Goal: Obtain resource: Download file/media

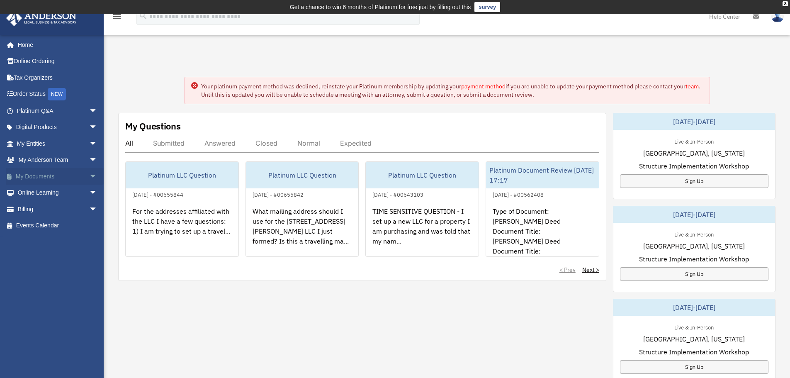
click at [58, 177] on link "My Documents arrow_drop_down" at bounding box center [58, 176] width 104 height 17
click at [89, 176] on span "arrow_drop_down" at bounding box center [97, 176] width 17 height 17
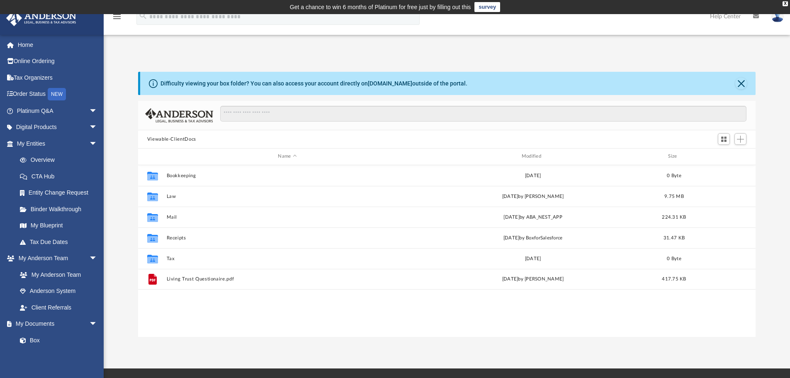
scroll to position [182, 611]
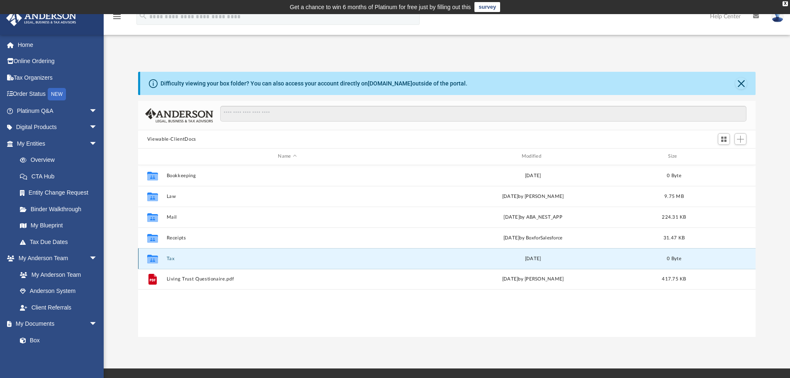
click at [209, 261] on button "Tax" at bounding box center [287, 258] width 242 height 5
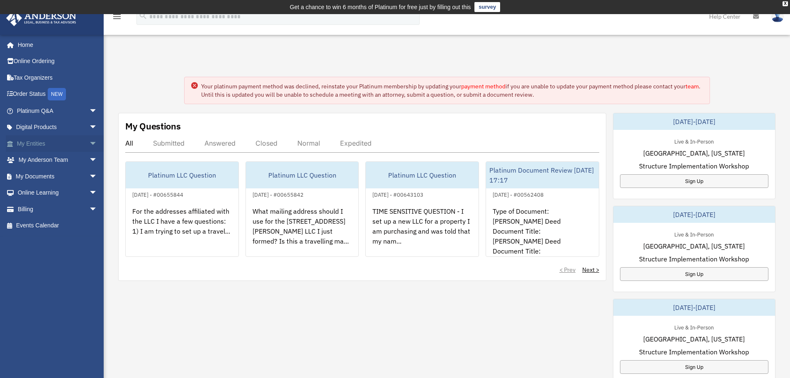
click at [89, 142] on span "arrow_drop_down" at bounding box center [97, 143] width 17 height 17
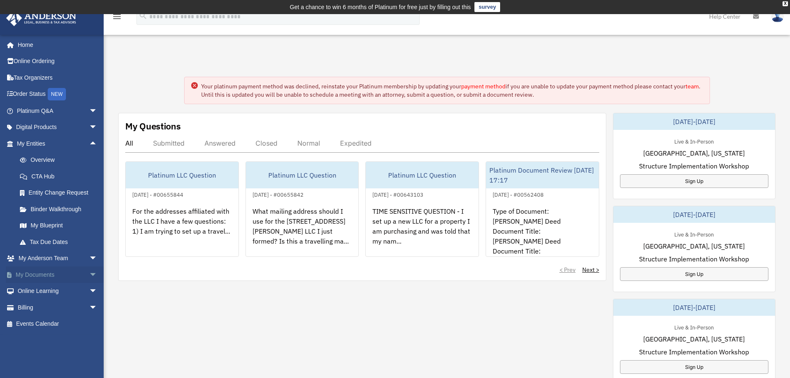
click at [89, 271] on span "arrow_drop_down" at bounding box center [97, 274] width 17 height 17
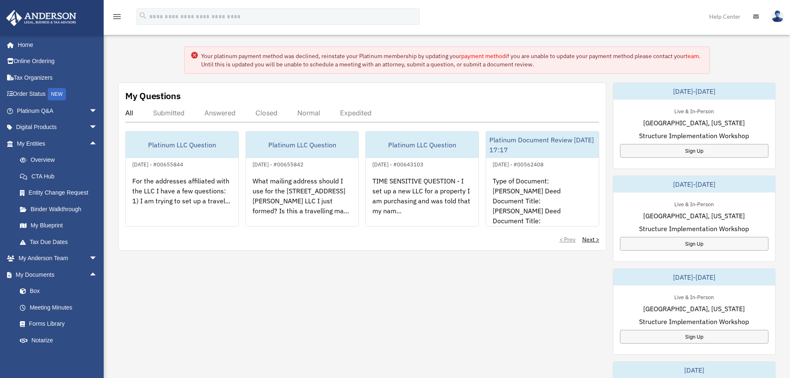
scroll to position [49, 0]
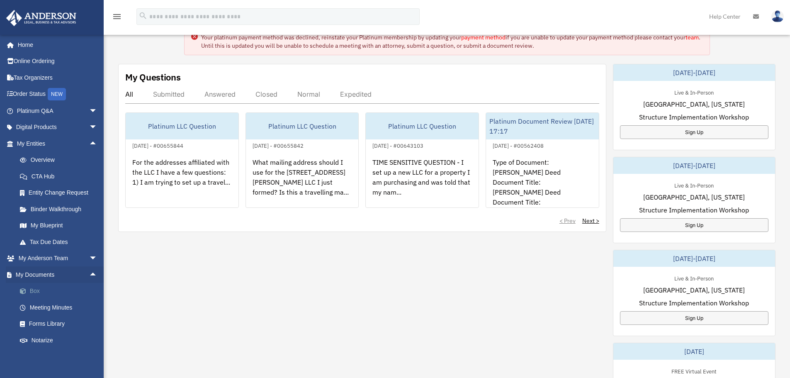
click at [39, 292] on link "Box" at bounding box center [61, 291] width 98 height 17
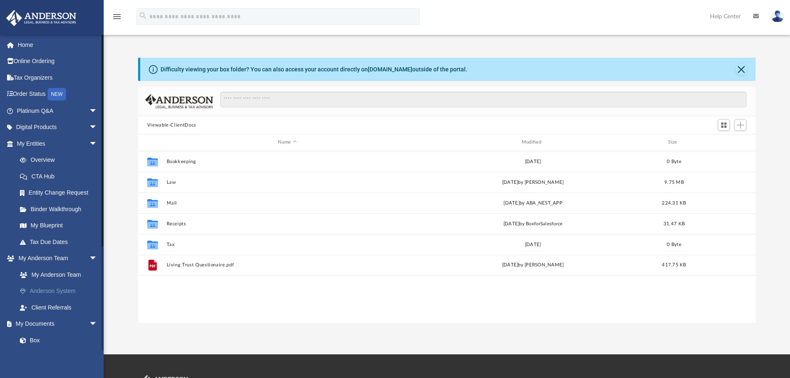
scroll to position [182, 611]
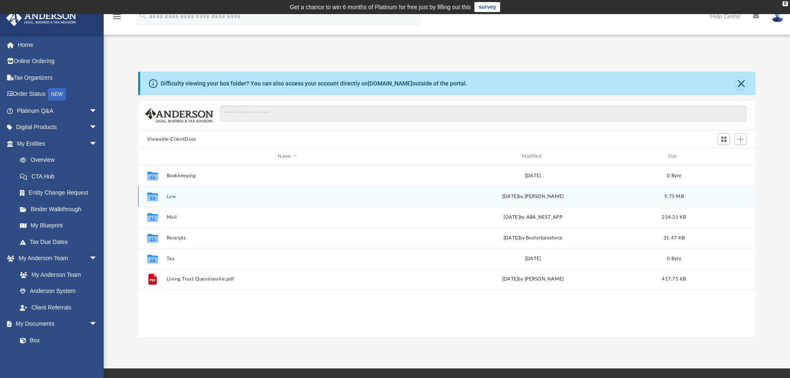
click at [176, 196] on button "Law" at bounding box center [287, 196] width 242 height 5
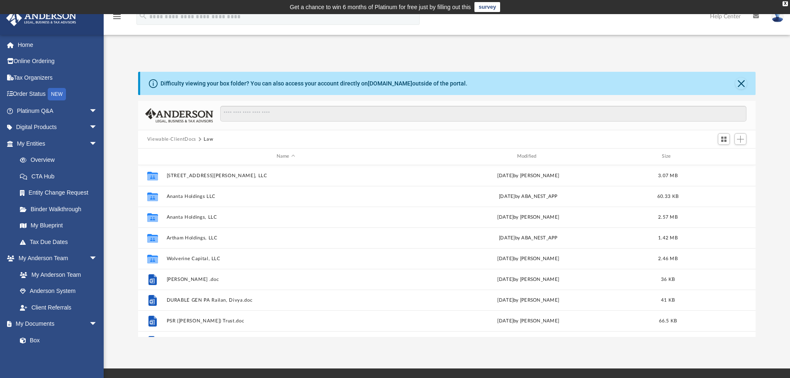
click at [318, 363] on div "App divya.railan@gmail.com Sign Out divya.railan@gmail.com Home Online Ordering…" at bounding box center [395, 191] width 790 height 354
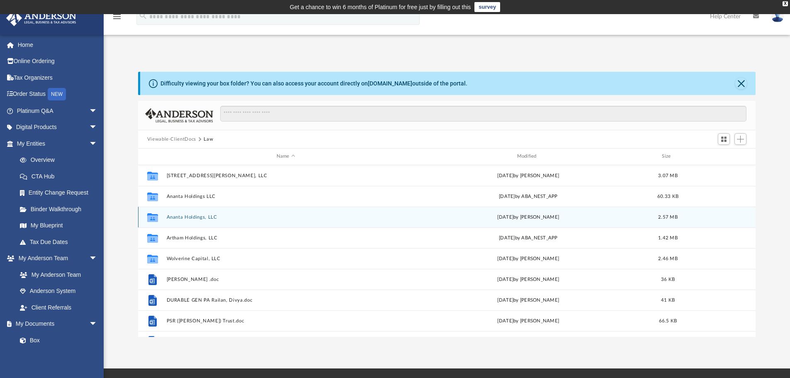
click at [177, 215] on button "Ananta Holdings, LLC" at bounding box center [285, 216] width 239 height 5
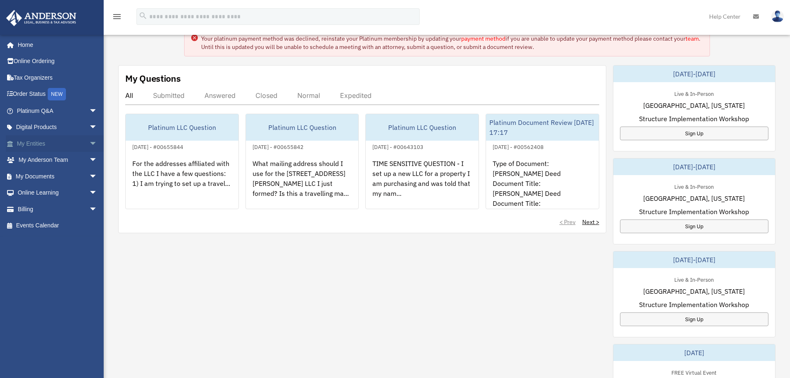
scroll to position [49, 0]
click at [75, 174] on link "My Documents arrow_drop_down" at bounding box center [58, 176] width 104 height 17
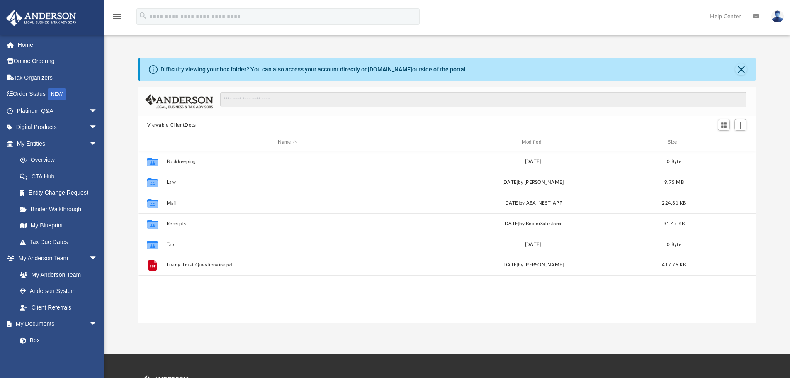
scroll to position [182, 611]
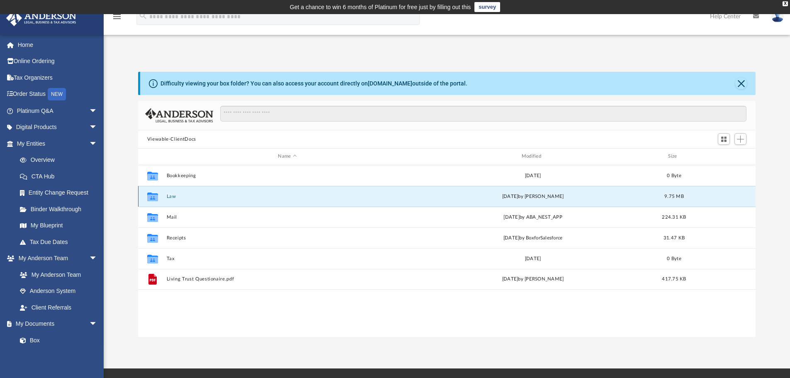
click at [167, 196] on button "Law" at bounding box center [287, 196] width 242 height 5
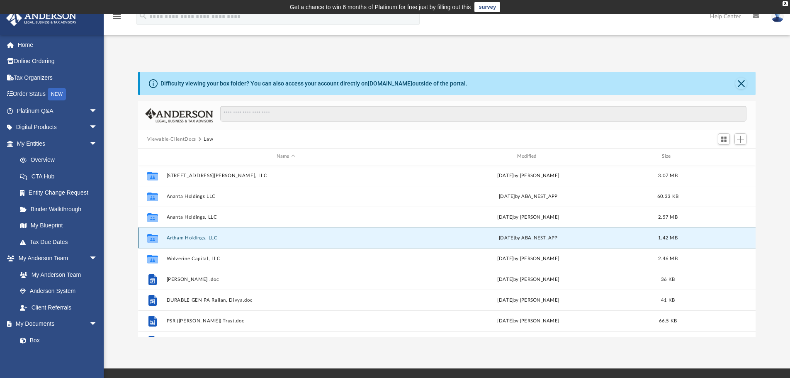
click at [173, 237] on button "Artham Holdings, LLC" at bounding box center [285, 237] width 239 height 5
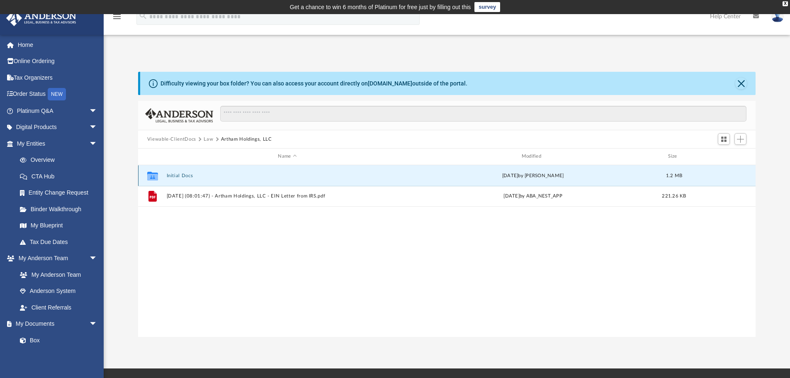
click at [175, 174] on button "Initial Docs" at bounding box center [287, 175] width 242 height 5
click at [722, 176] on span "More options" at bounding box center [723, 175] width 7 height 5
click at [220, 174] on button "Artham Holdings LLC - EIN Notice.pdf" at bounding box center [287, 175] width 242 height 5
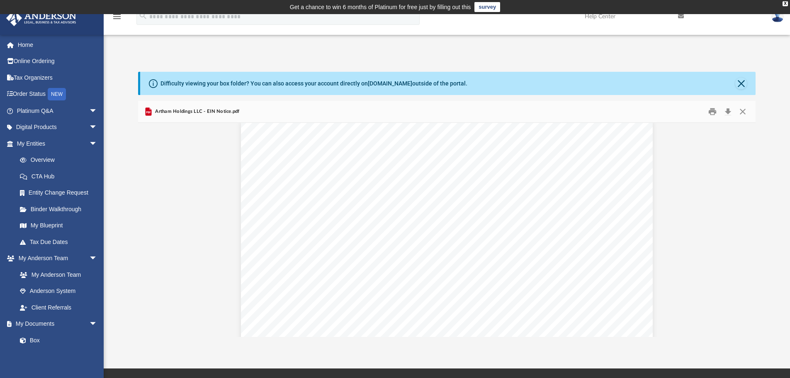
scroll to position [0, 0]
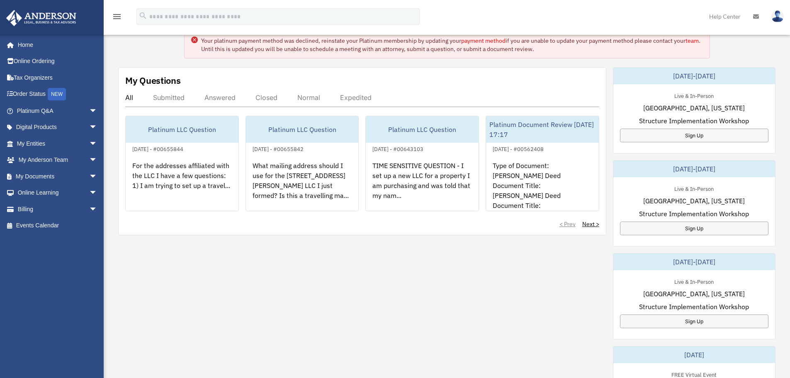
scroll to position [49, 0]
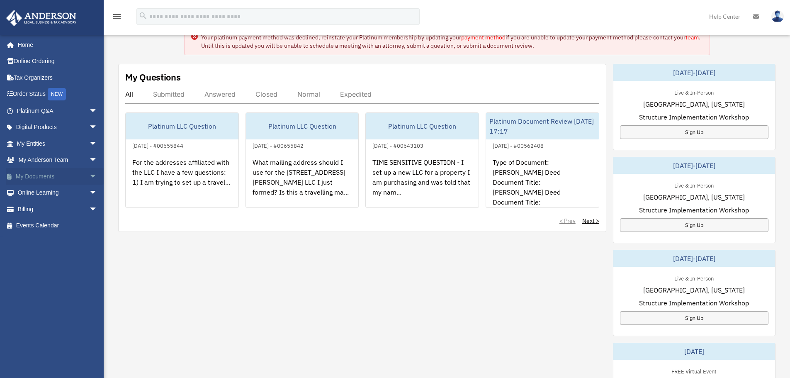
click at [89, 177] on span "arrow_drop_down" at bounding box center [97, 176] width 17 height 17
click at [46, 144] on link "My Entities arrow_drop_down" at bounding box center [58, 143] width 104 height 17
click at [47, 191] on link "Box" at bounding box center [61, 192] width 98 height 17
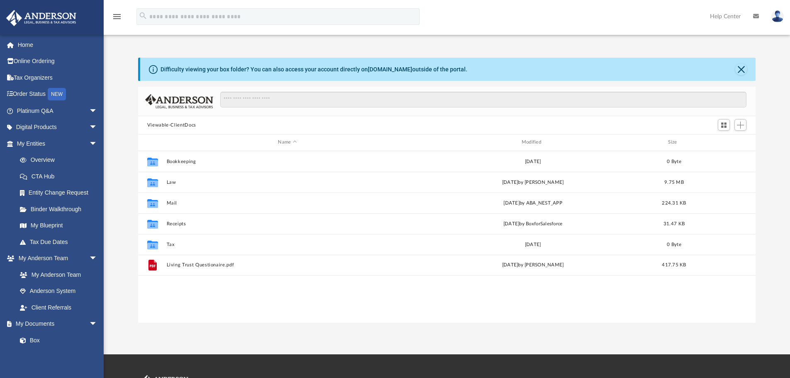
scroll to position [182, 611]
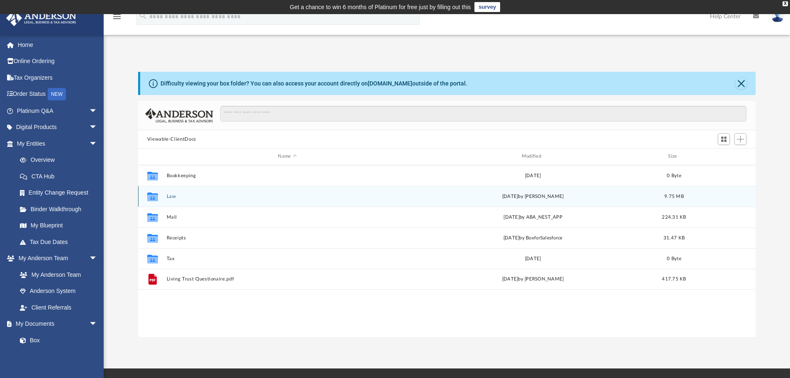
click at [172, 195] on button "Law" at bounding box center [287, 196] width 242 height 5
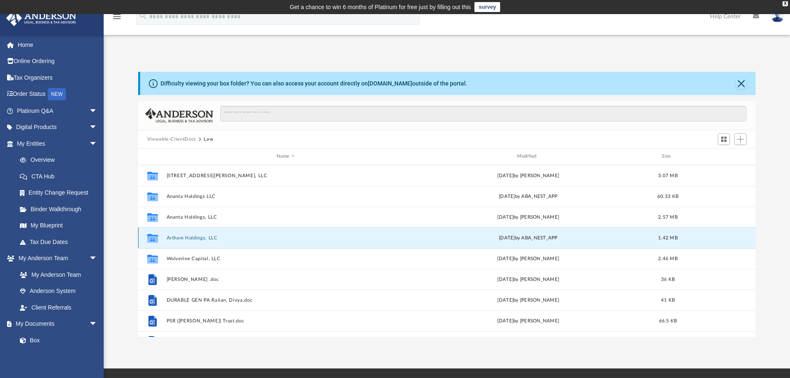
click at [186, 239] on button "Artham Holdings, LLC" at bounding box center [285, 237] width 239 height 5
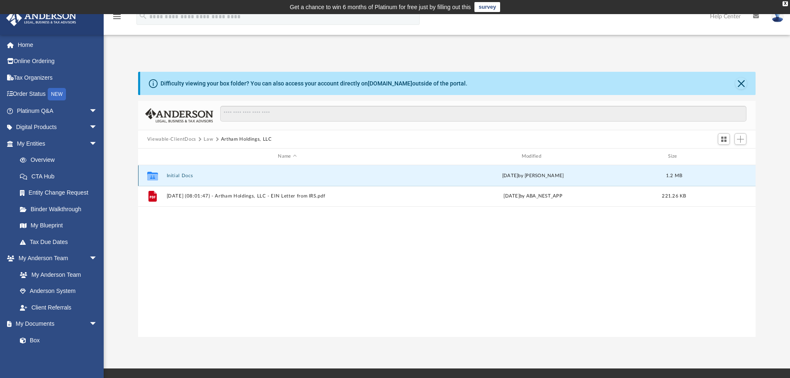
click at [180, 175] on button "Initial Docs" at bounding box center [287, 175] width 242 height 5
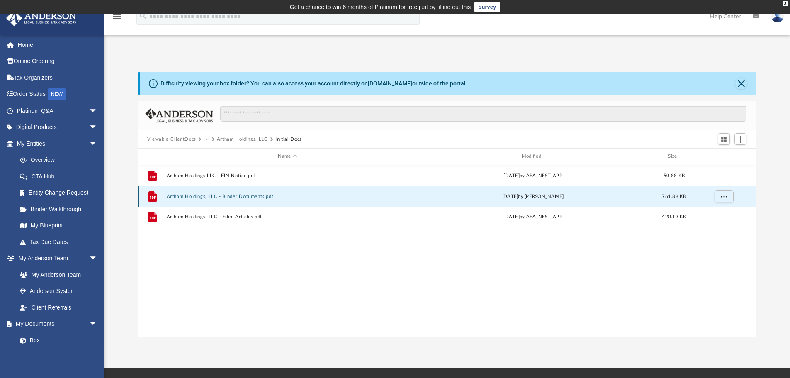
click at [189, 198] on button "Artham Holdings, LLC - Binder Documents.pdf" at bounding box center [287, 196] width 242 height 5
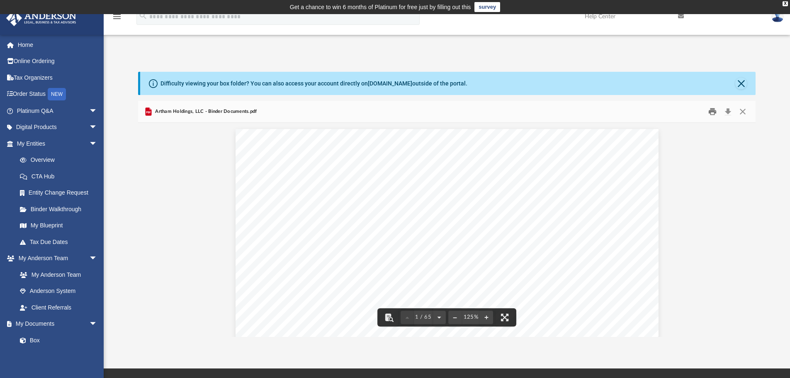
click at [713, 112] on button "Print" at bounding box center [712, 111] width 17 height 13
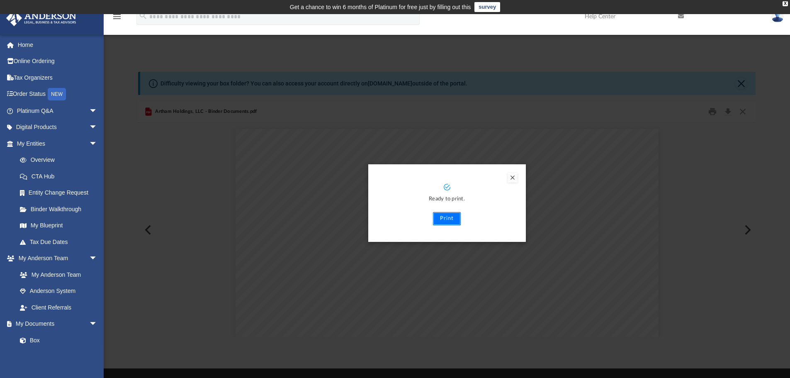
click at [453, 217] on button "Print" at bounding box center [447, 218] width 28 height 13
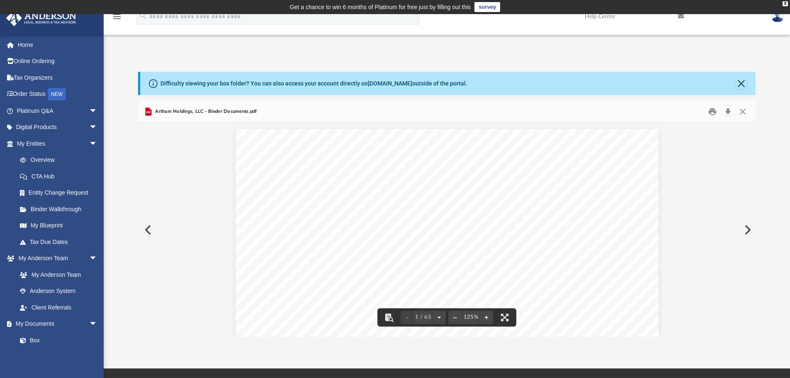
click at [148, 226] on button "Preview" at bounding box center [147, 229] width 18 height 23
click at [746, 231] on button "Preview" at bounding box center [746, 229] width 18 height 23
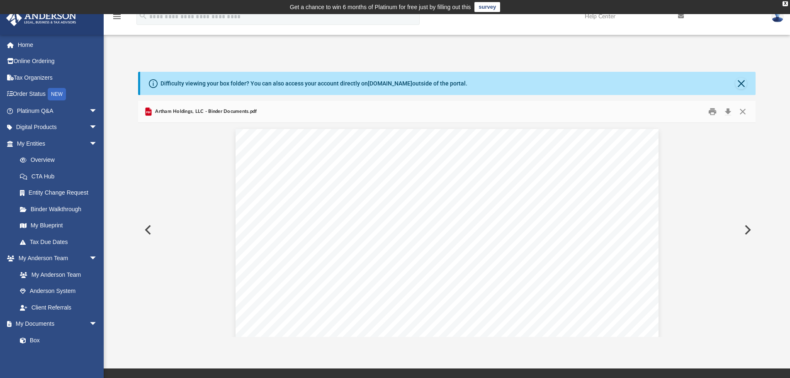
click at [746, 231] on button "Preview" at bounding box center [746, 229] width 18 height 23
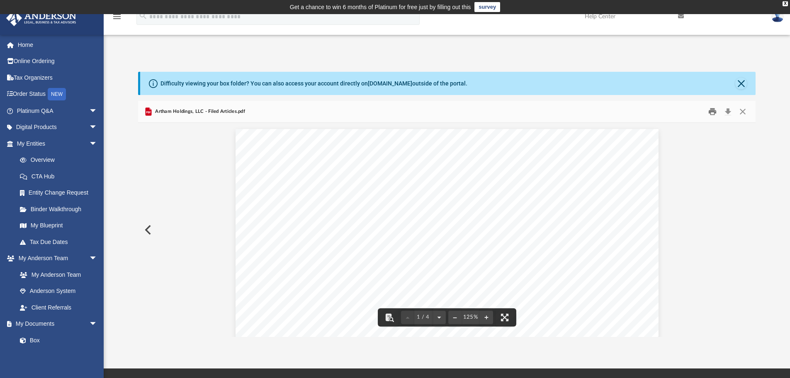
click at [714, 111] on button "Print" at bounding box center [712, 111] width 17 height 13
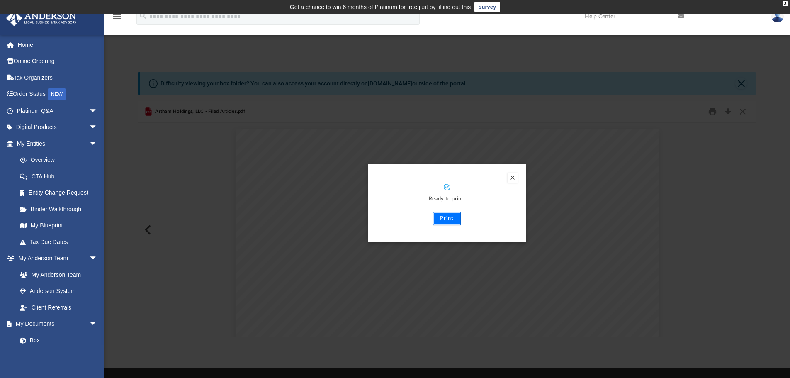
click at [449, 220] on button "Print" at bounding box center [447, 218] width 28 height 13
